Goal: Information Seeking & Learning: Check status

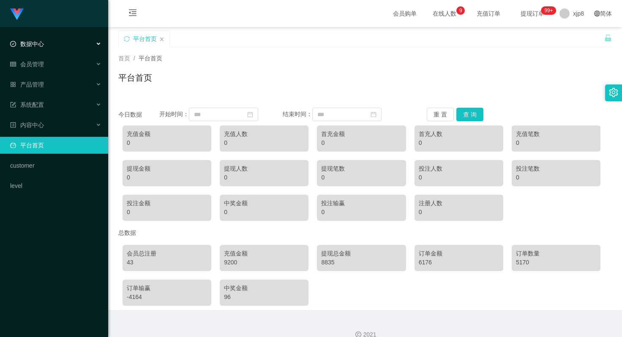
click at [62, 47] on div "数据中心" at bounding box center [54, 44] width 108 height 17
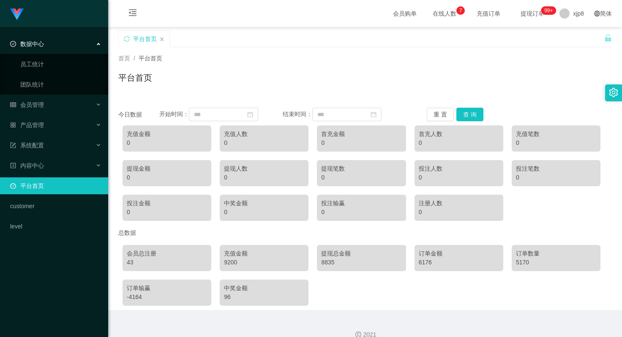
click at [62, 45] on div "数据中心" at bounding box center [54, 44] width 108 height 17
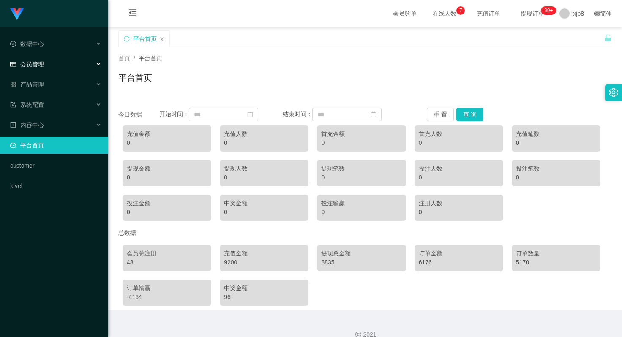
click at [60, 63] on div "会员管理" at bounding box center [54, 64] width 108 height 17
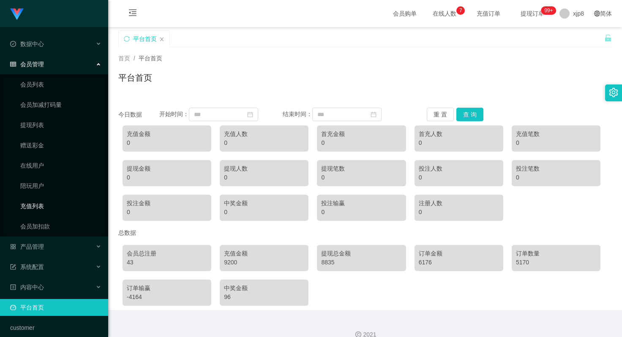
click at [38, 205] on link "充值列表" at bounding box center [60, 206] width 81 height 17
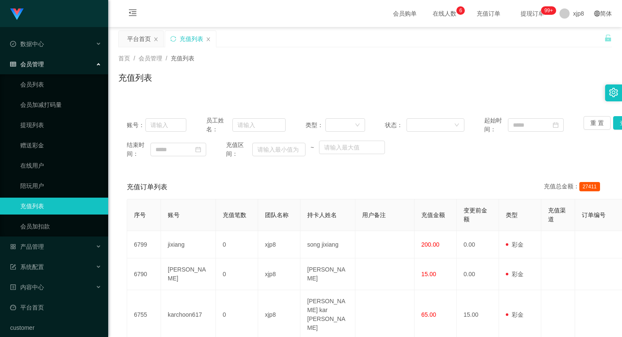
click at [82, 68] on div "会员管理" at bounding box center [54, 64] width 108 height 17
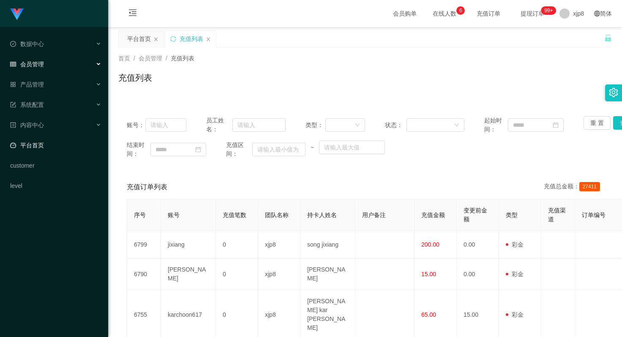
click at [55, 147] on link "平台首页" at bounding box center [55, 145] width 91 height 17
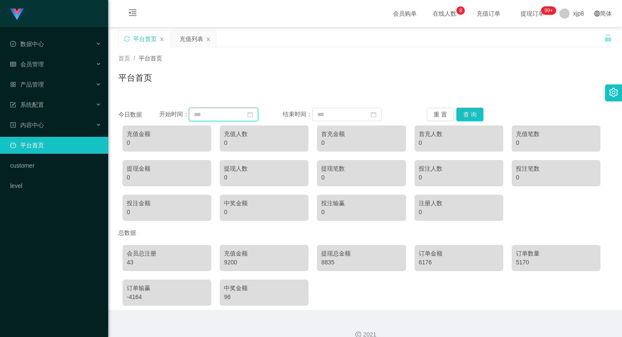
click at [258, 115] on input at bounding box center [223, 115] width 69 height 14
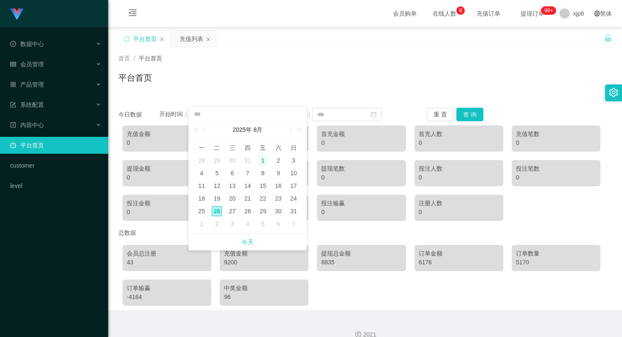
click at [261, 159] on div "1" at bounding box center [263, 161] width 10 height 10
type input "**********"
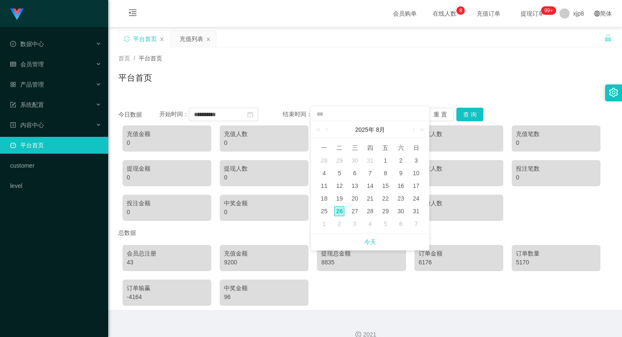
click at [339, 211] on div "26" at bounding box center [339, 211] width 10 height 10
type input "**********"
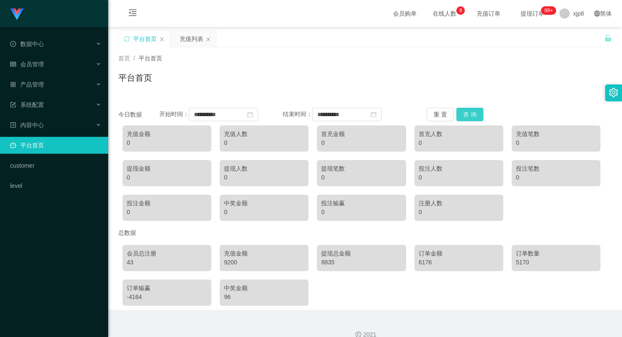
click at [470, 116] on button "查 询" at bounding box center [470, 115] width 27 height 14
drag, startPoint x: 517, startPoint y: 144, endPoint x: 512, endPoint y: 144, distance: 5.5
click at [512, 144] on div "充值笔数 14" at bounding box center [556, 139] width 89 height 26
click at [325, 142] on div "500" at bounding box center [361, 143] width 80 height 9
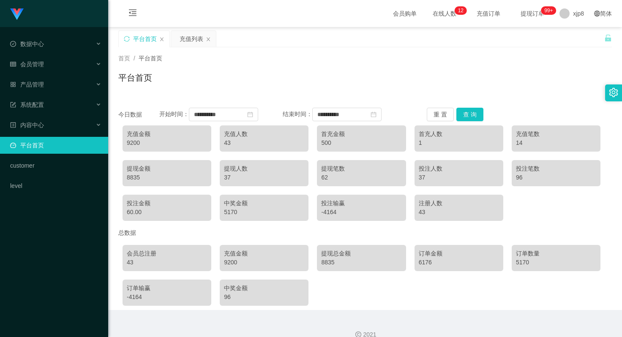
click at [432, 135] on div "首充人数" at bounding box center [459, 134] width 80 height 9
click at [422, 136] on div "首充人数" at bounding box center [459, 134] width 80 height 9
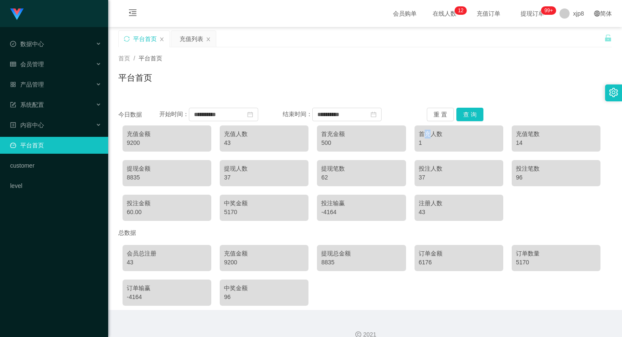
click at [422, 136] on div "首充人数" at bounding box center [459, 134] width 80 height 9
click at [430, 135] on div "首充人数" at bounding box center [459, 134] width 80 height 9
click at [430, 134] on div "首充人数" at bounding box center [459, 134] width 80 height 9
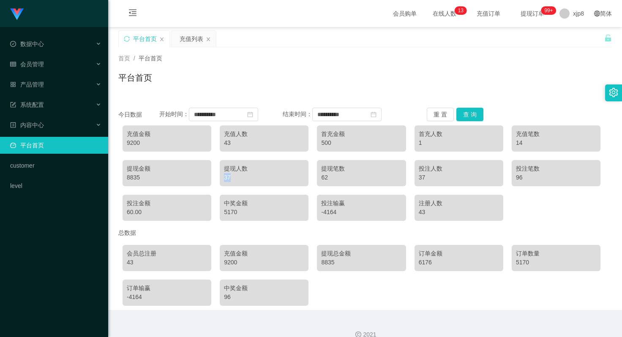
drag, startPoint x: 234, startPoint y: 178, endPoint x: 221, endPoint y: 178, distance: 12.7
click at [221, 178] on div "提现人数 37" at bounding box center [264, 173] width 89 height 26
click at [332, 167] on div "提现笔数" at bounding box center [361, 168] width 80 height 9
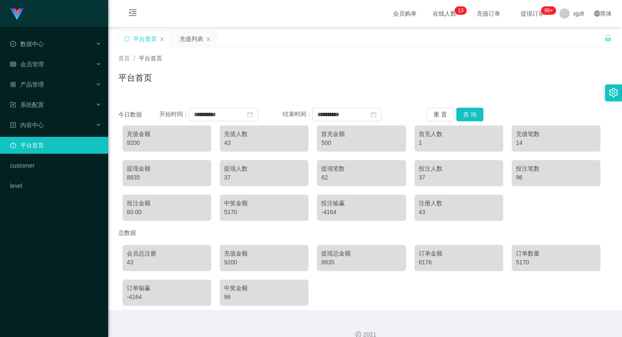
click at [428, 170] on div "投注人数" at bounding box center [459, 168] width 80 height 9
click at [332, 211] on div "-4164" at bounding box center [361, 212] width 80 height 9
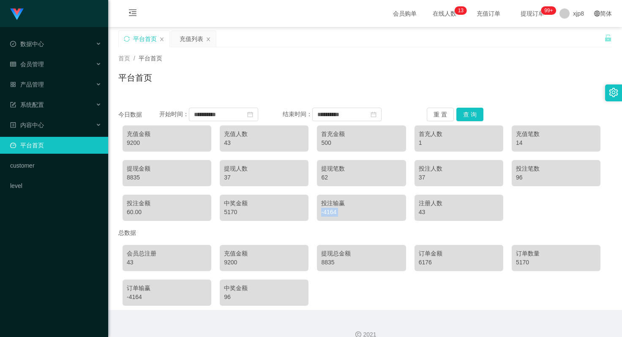
click at [332, 211] on div "-4164" at bounding box center [361, 212] width 80 height 9
click at [419, 213] on div "43" at bounding box center [459, 212] width 80 height 9
click at [420, 213] on div "43" at bounding box center [459, 212] width 80 height 9
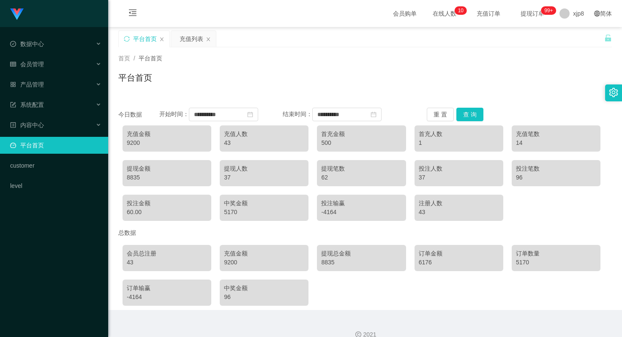
click at [516, 178] on div "96" at bounding box center [556, 177] width 80 height 9
click at [573, 36] on span "退出登录" at bounding box center [574, 37] width 24 height 7
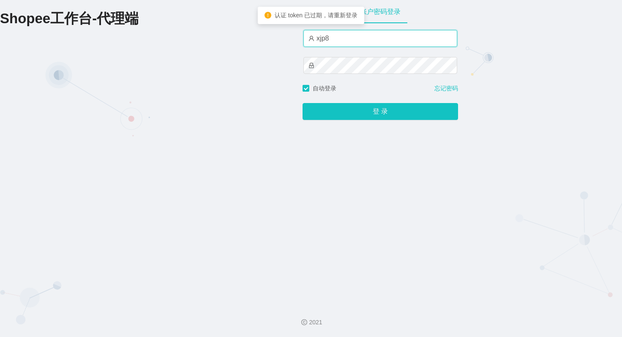
click at [338, 40] on input "xjp8" at bounding box center [381, 38] width 154 height 17
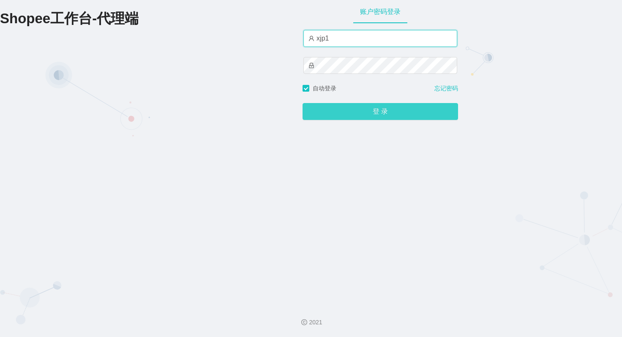
type input "xjp1"
click at [372, 111] on button "登 录" at bounding box center [381, 111] width 156 height 17
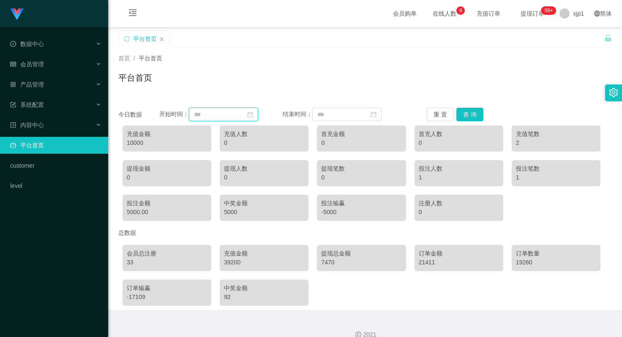
click at [252, 118] on input at bounding box center [223, 115] width 69 height 14
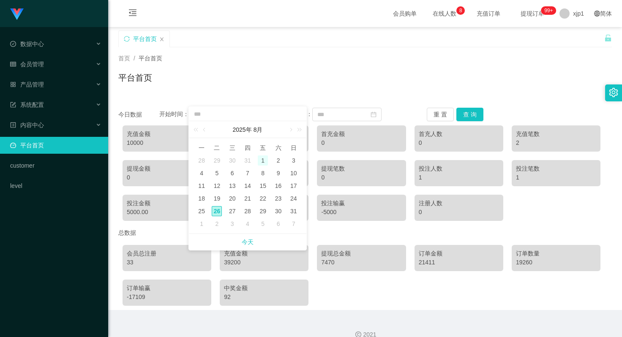
click at [263, 159] on div "1" at bounding box center [263, 161] width 10 height 10
type input "**********"
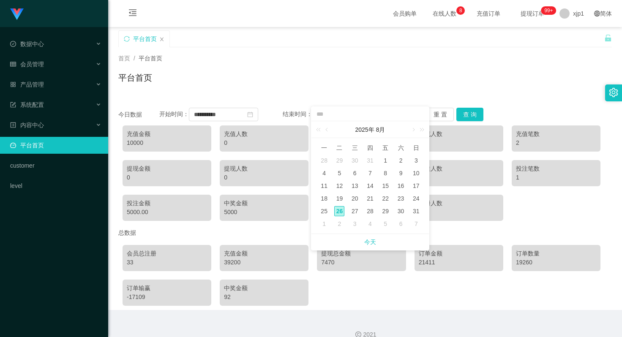
click at [339, 211] on div "26" at bounding box center [339, 211] width 10 height 10
type input "**********"
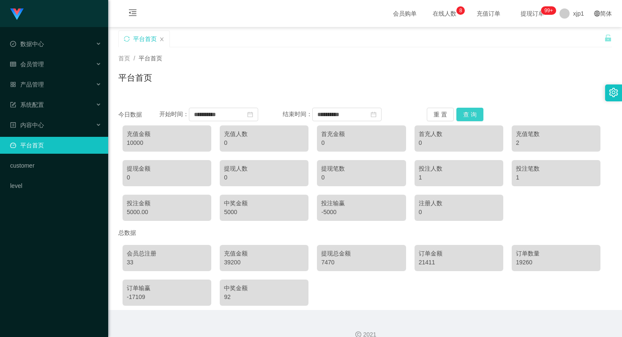
click at [467, 114] on button "查 询" at bounding box center [470, 115] width 27 height 14
click at [229, 212] on div "14260" at bounding box center [264, 212] width 80 height 9
click at [517, 144] on div "11" at bounding box center [556, 143] width 80 height 9
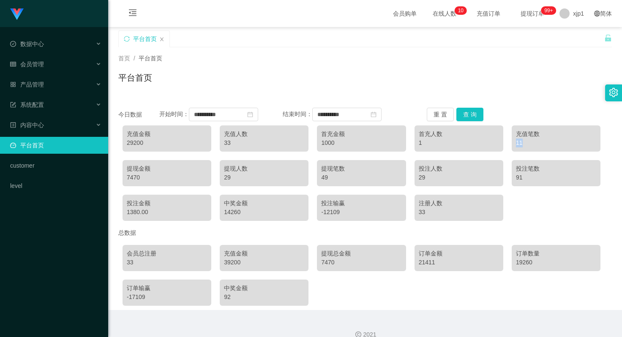
click at [517, 144] on div "11" at bounding box center [556, 143] width 80 height 9
click at [233, 263] on div "39200" at bounding box center [264, 262] width 80 height 9
click at [229, 263] on div "39200" at bounding box center [264, 262] width 80 height 9
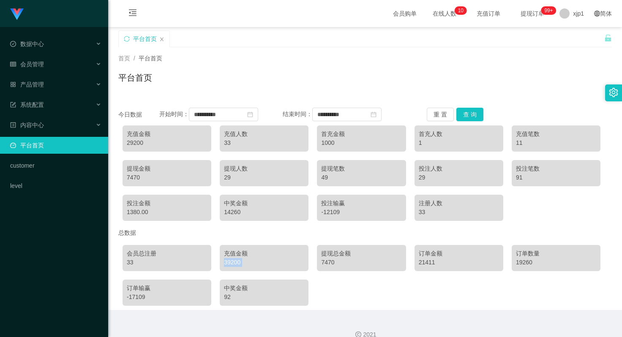
click at [229, 263] on div "39200" at bounding box center [264, 262] width 80 height 9
click at [234, 263] on div "39200" at bounding box center [264, 262] width 80 height 9
click at [233, 262] on div "39200" at bounding box center [264, 262] width 80 height 9
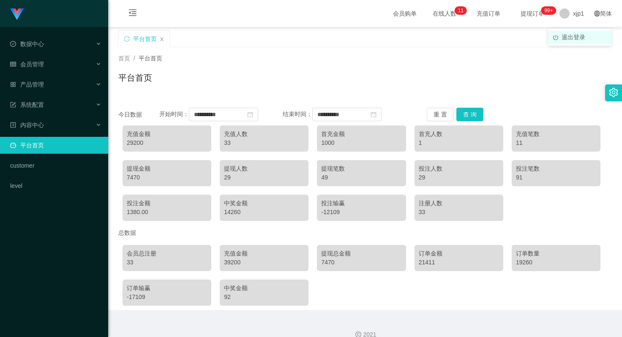
click at [567, 37] on span "退出登录" at bounding box center [574, 37] width 24 height 7
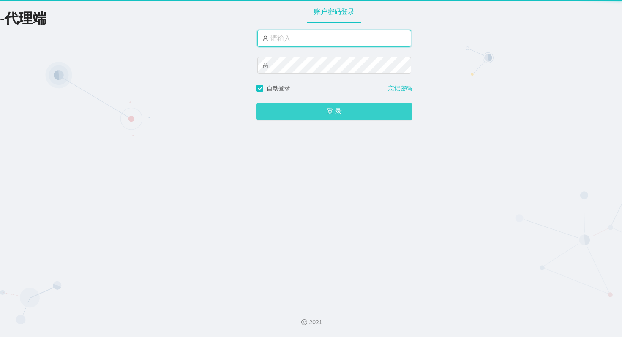
type input "xjp8"
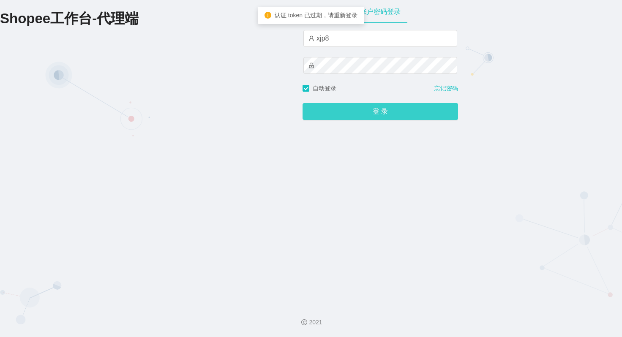
click at [377, 109] on button "登 录" at bounding box center [381, 111] width 156 height 17
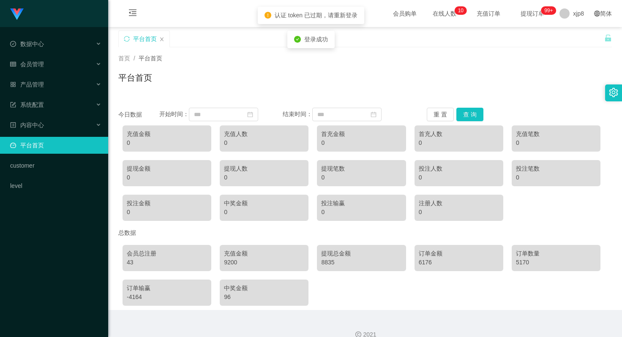
scroll to position [12, 0]
